Goal: Check status: Check status

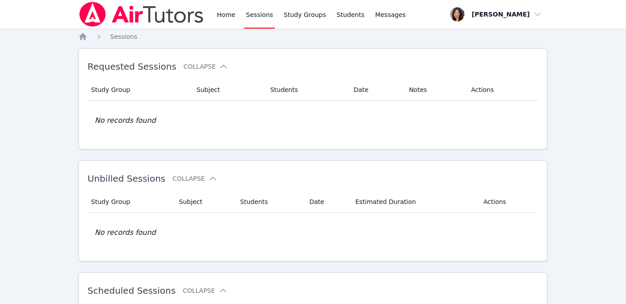
click at [256, 13] on link "Sessions" at bounding box center [259, 14] width 31 height 29
click at [229, 20] on link "Home" at bounding box center [226, 14] width 22 height 29
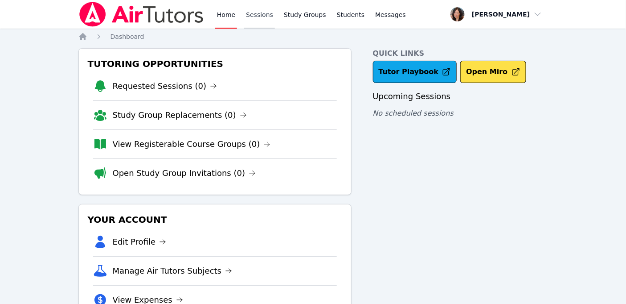
click at [251, 17] on link "Sessions" at bounding box center [259, 14] width 31 height 29
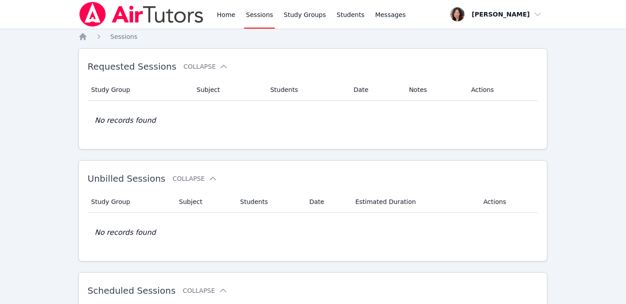
click at [255, 12] on link "Sessions" at bounding box center [259, 14] width 31 height 29
click at [253, 12] on link "Sessions" at bounding box center [259, 14] width 31 height 29
click at [219, 14] on link "Home" at bounding box center [226, 14] width 22 height 29
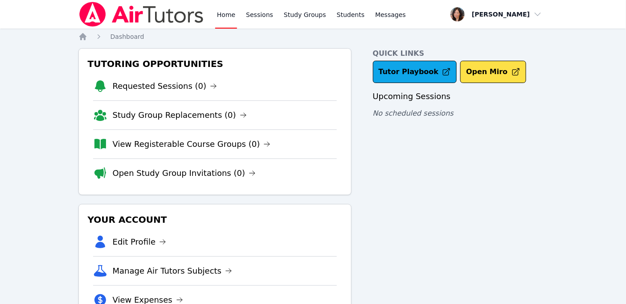
click at [221, 16] on link "Home" at bounding box center [226, 14] width 22 height 29
click at [164, 90] on link "Requested Sessions (0)" at bounding box center [165, 86] width 105 height 12
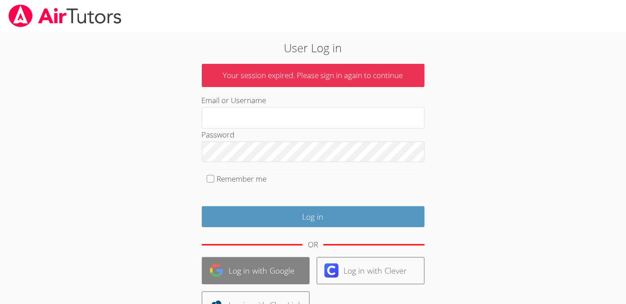
click at [286, 269] on link "Log in with Google" at bounding box center [256, 270] width 108 height 27
